Goal: Complete application form

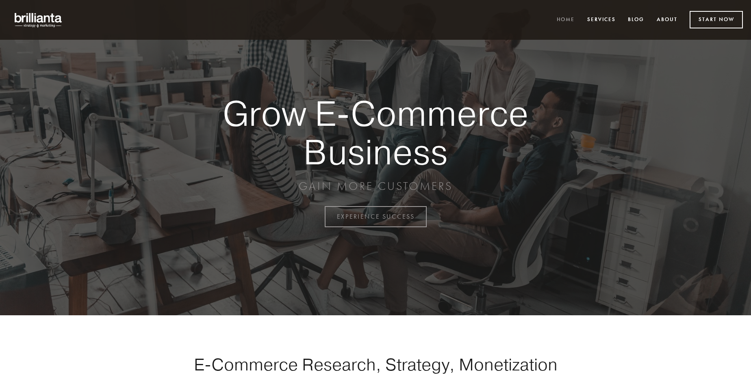
scroll to position [2129, 0]
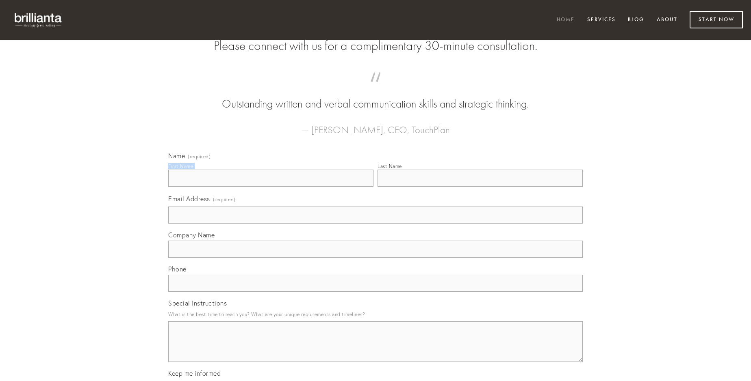
type input "[PERSON_NAME]"
click at [480, 187] on input "Last Name" at bounding box center [479, 178] width 205 height 17
type input "[PERSON_NAME]"
click at [375, 224] on input "Email Address (required)" at bounding box center [375, 215] width 414 height 17
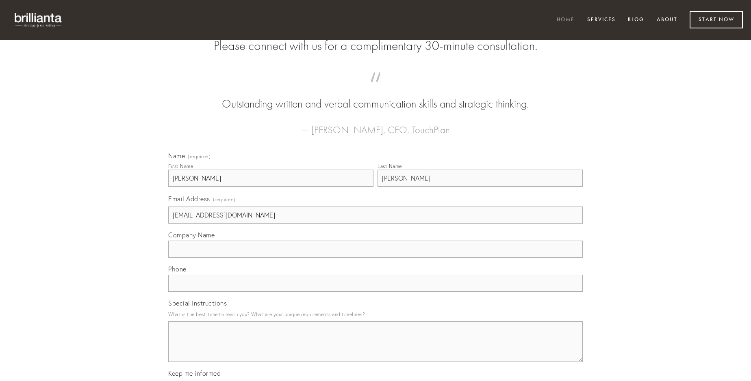
type input "[EMAIL_ADDRESS][DOMAIN_NAME]"
click at [375, 258] on input "Company Name" at bounding box center [375, 249] width 414 height 17
type input "terga"
click at [375, 292] on input "text" at bounding box center [375, 283] width 414 height 17
click at [375, 349] on textarea "Special Instructions" at bounding box center [375, 342] width 414 height 41
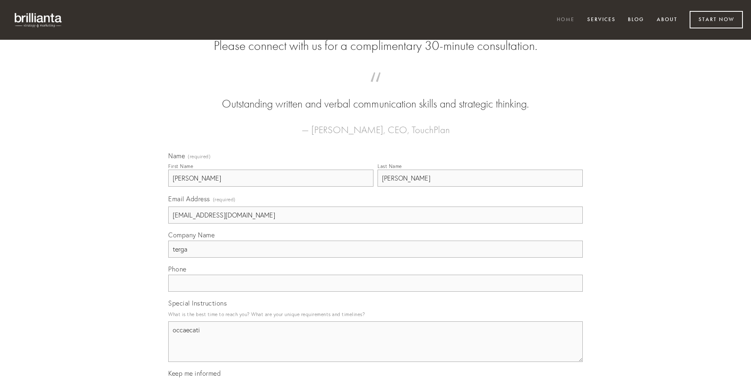
type textarea "occaecati"
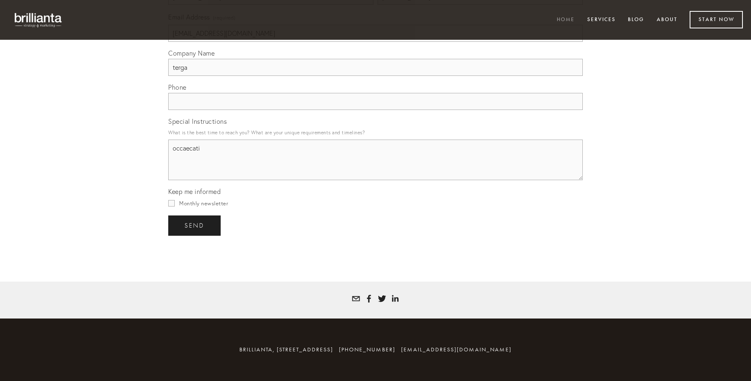
click at [195, 225] on span "send" at bounding box center [194, 225] width 20 height 7
